Goal: Unclear

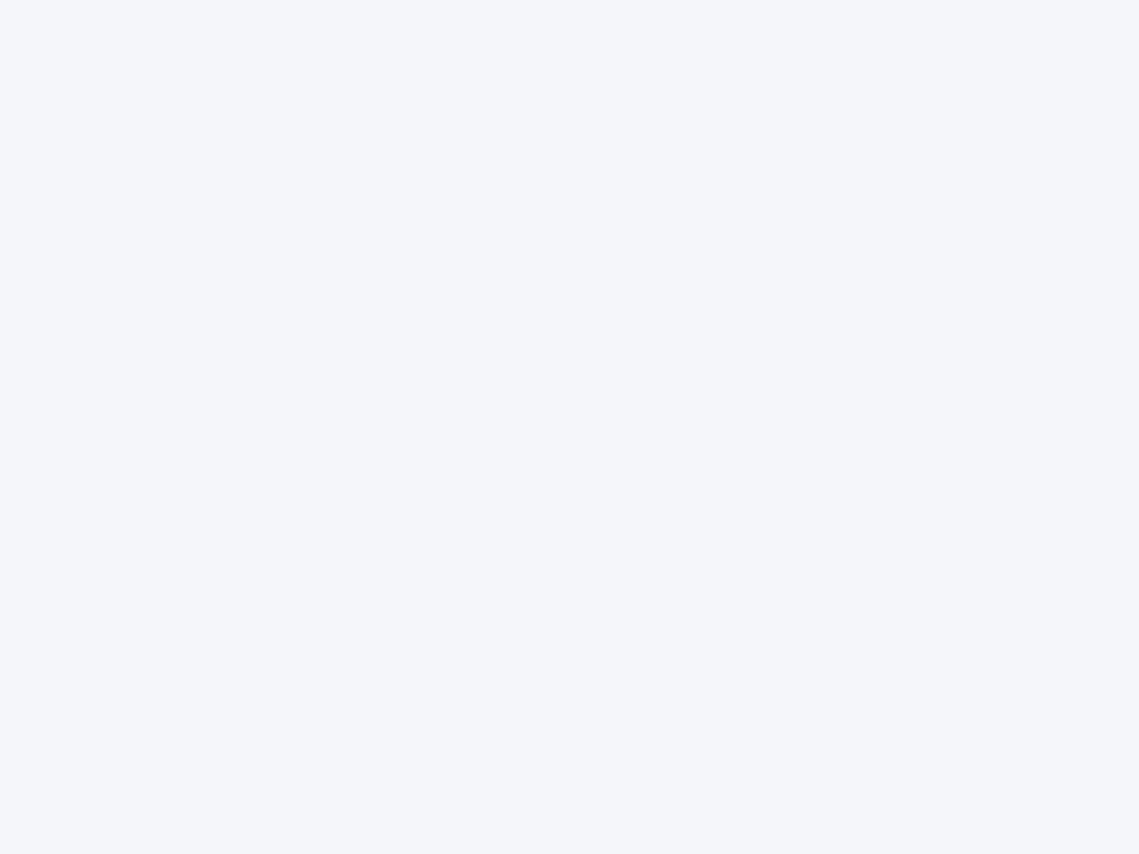
click at [569, 427] on div at bounding box center [569, 427] width 1139 height 854
